Goal: Transaction & Acquisition: Purchase product/service

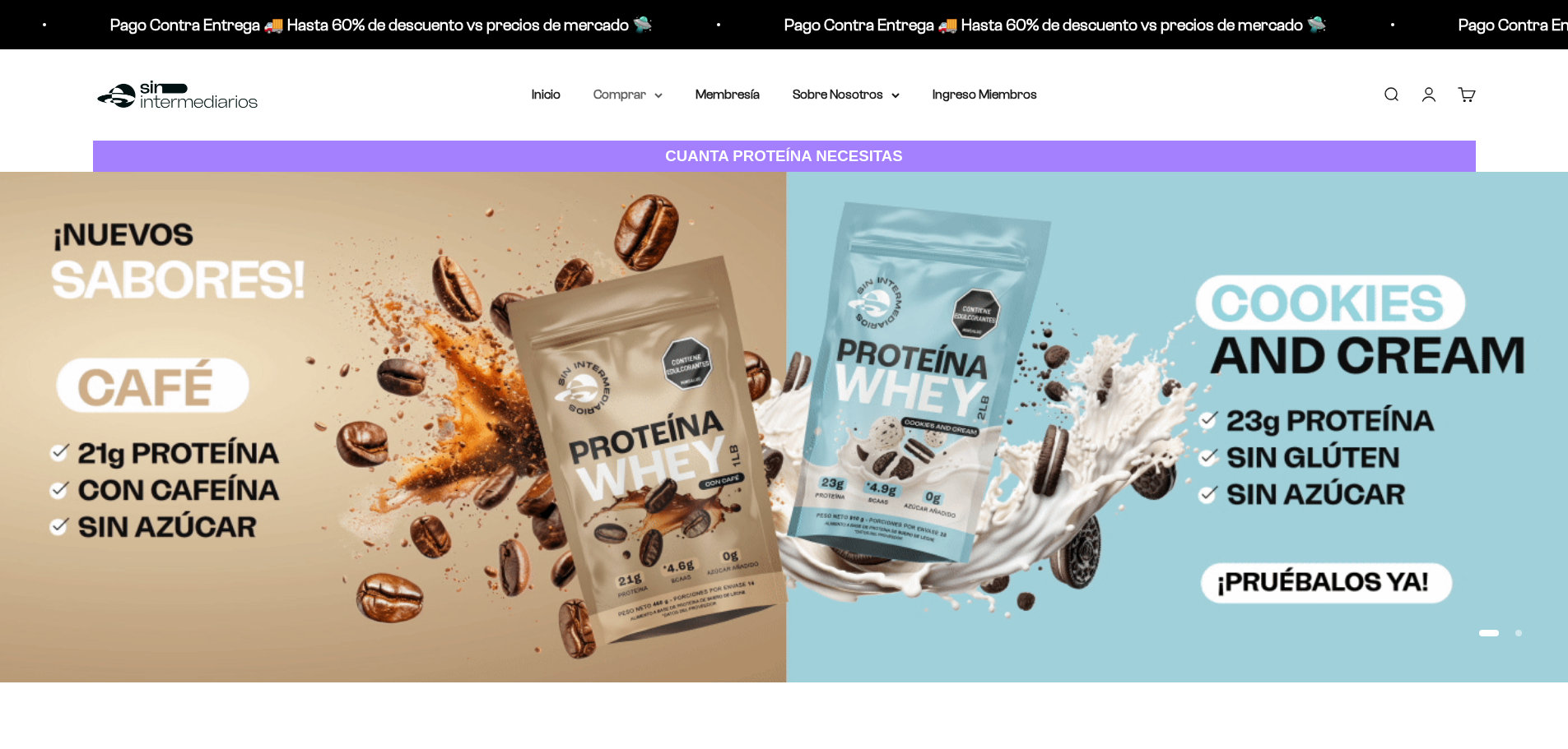
click at [657, 96] on icon at bounding box center [659, 96] width 7 height 4
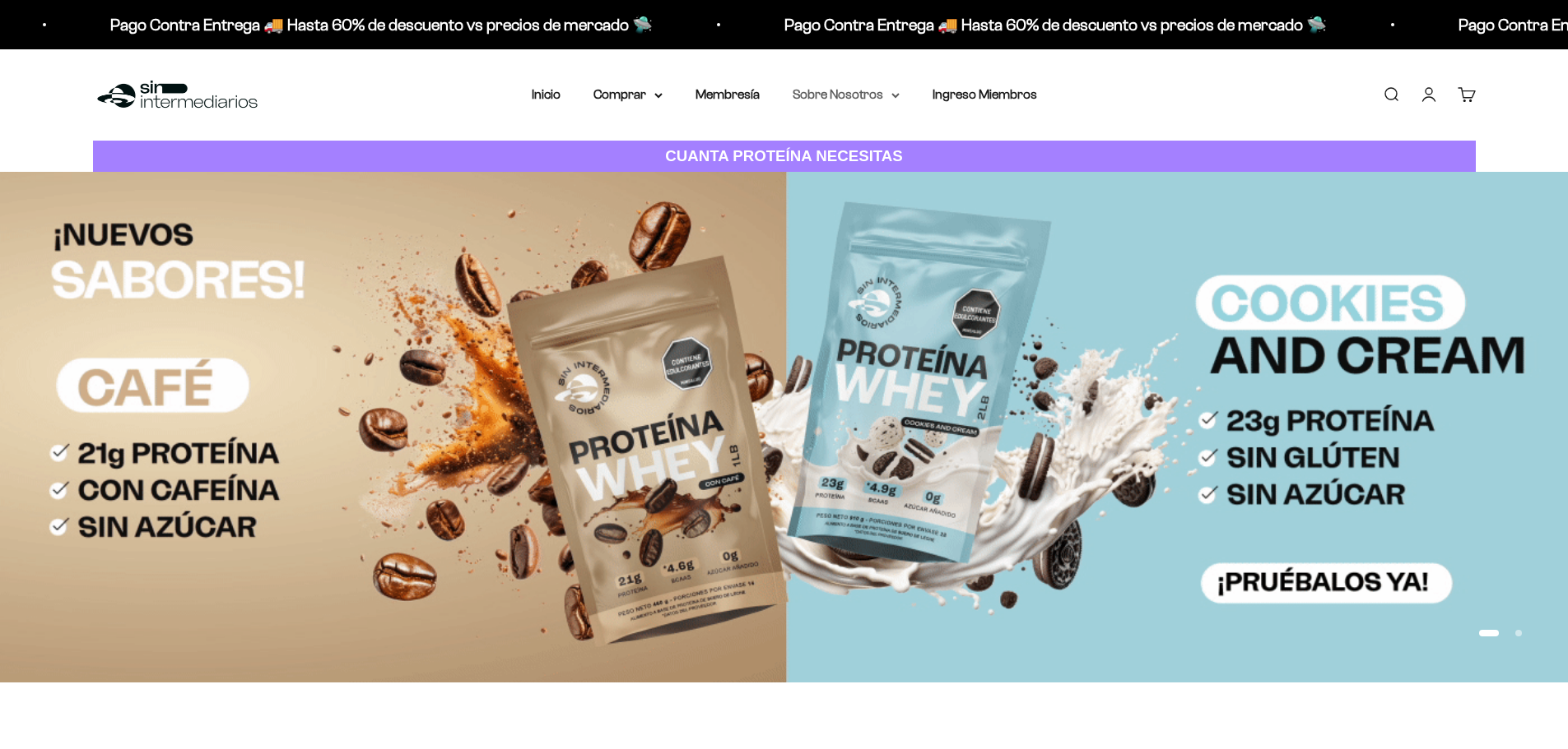
click at [795, 95] on summary "Sobre Nosotros" at bounding box center [846, 95] width 107 height 21
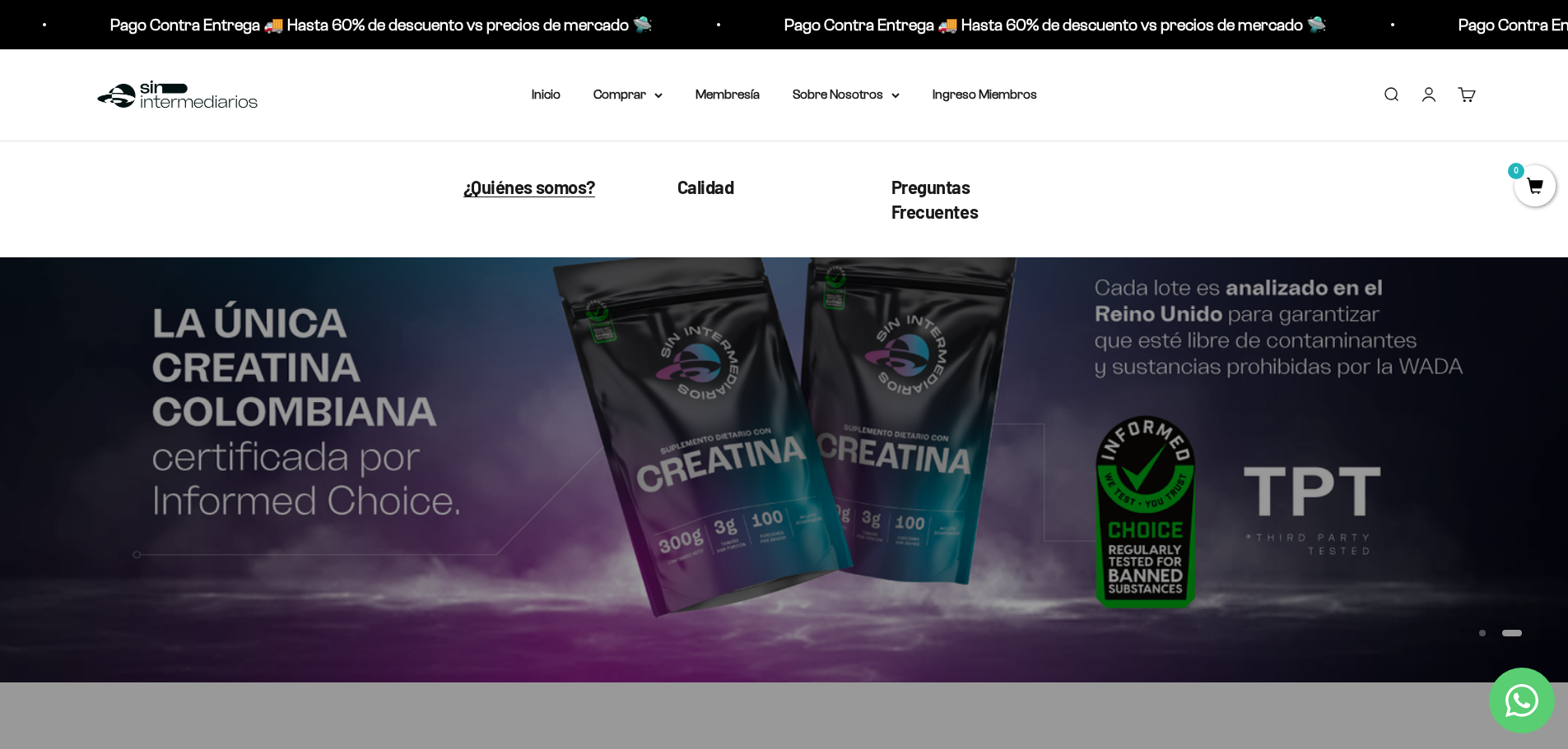
click at [535, 190] on span "¿Quiénes somos?" at bounding box center [529, 187] width 132 height 21
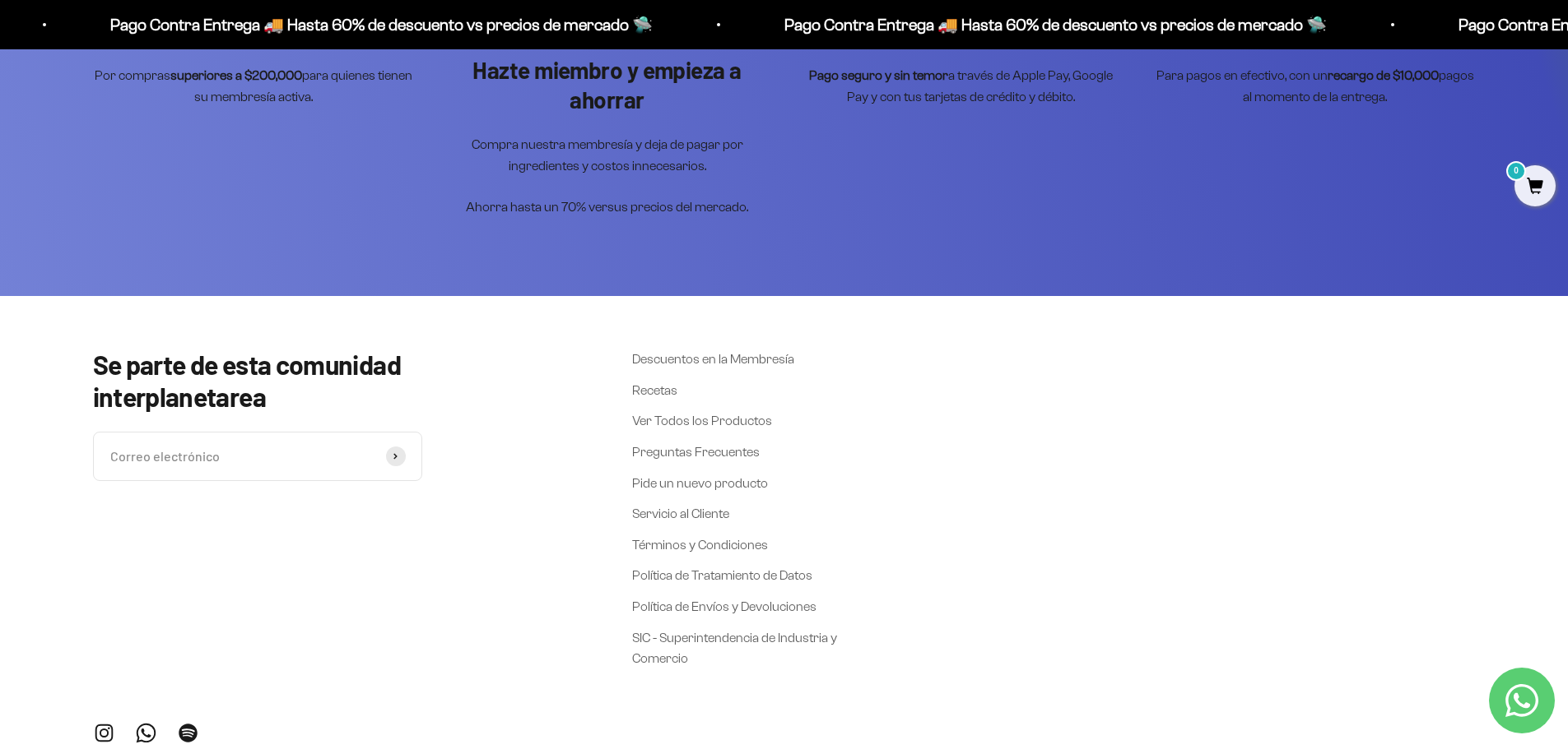
scroll to position [4477, 0]
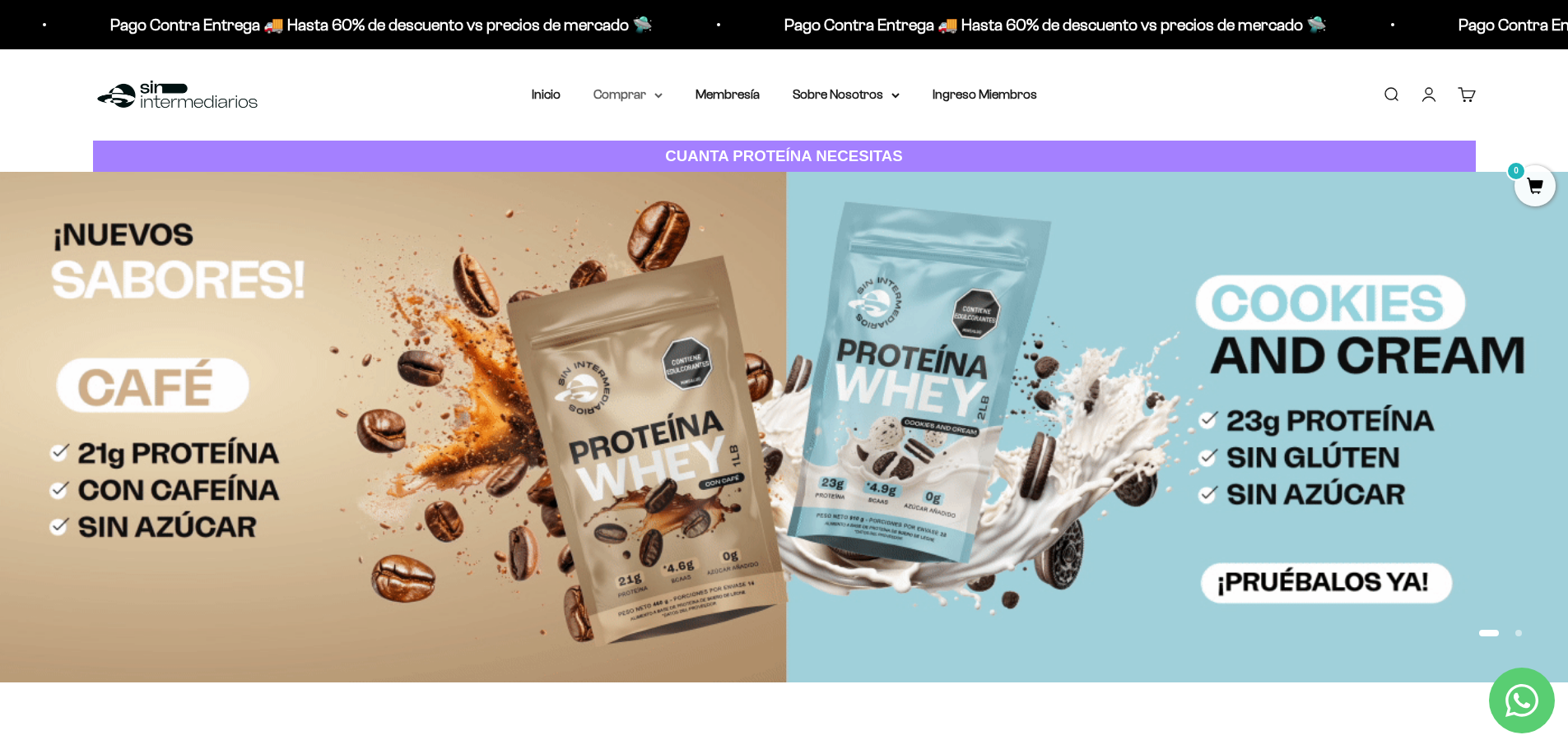
click at [659, 99] on summary "Comprar" at bounding box center [627, 95] width 69 height 21
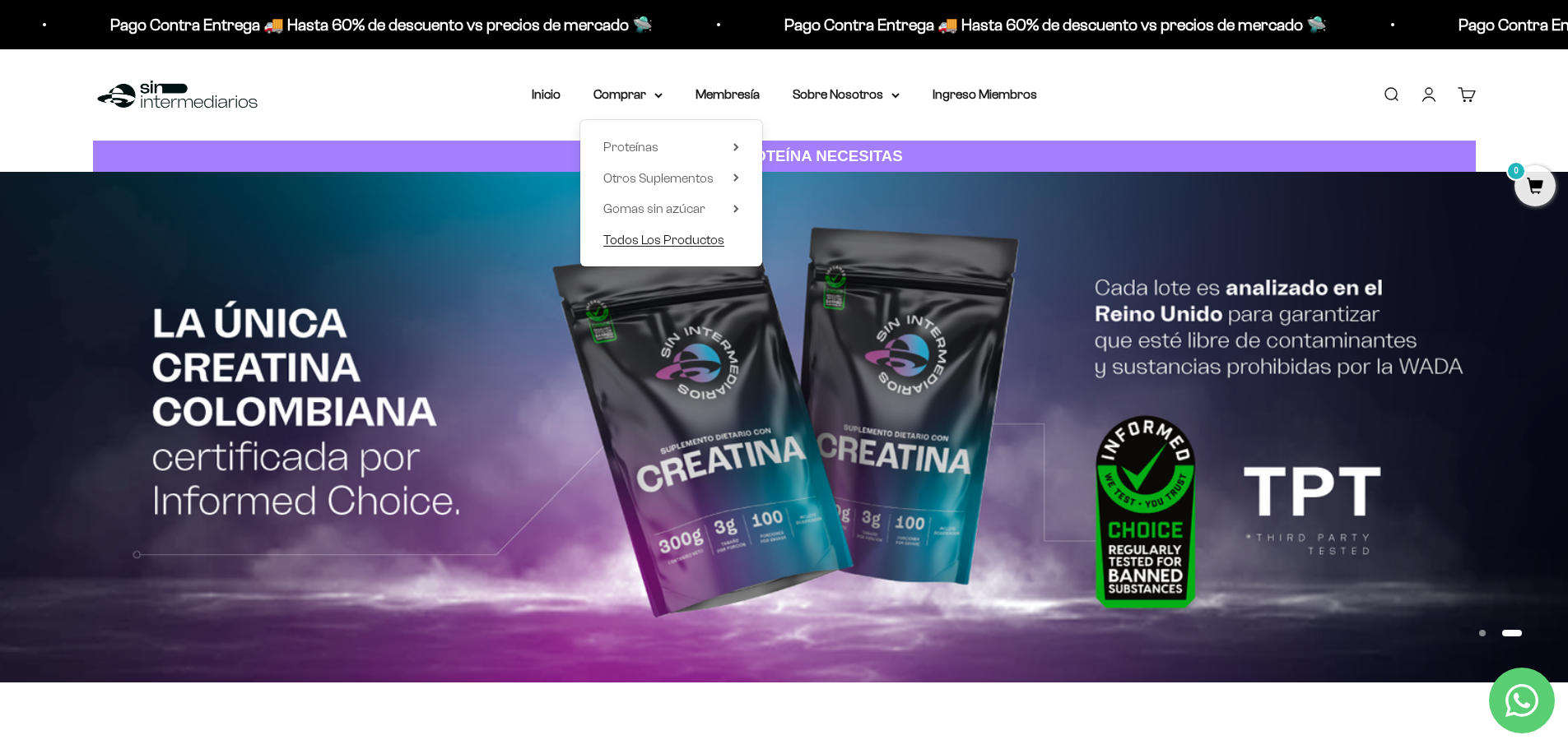
click at [677, 246] on span "Todos Los Productos" at bounding box center [663, 240] width 121 height 21
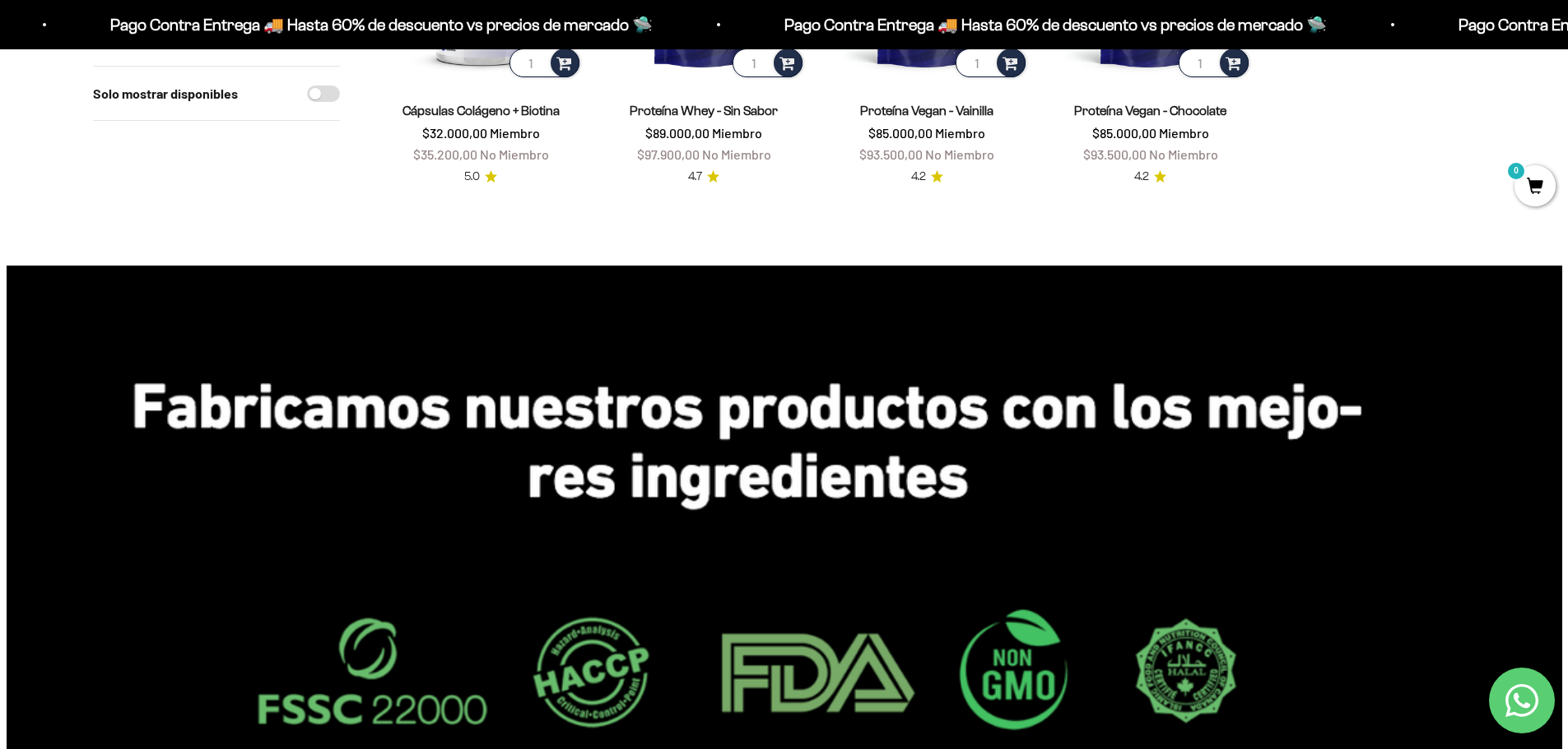
scroll to position [1974, 0]
